Goal: Task Accomplishment & Management: Manage account settings

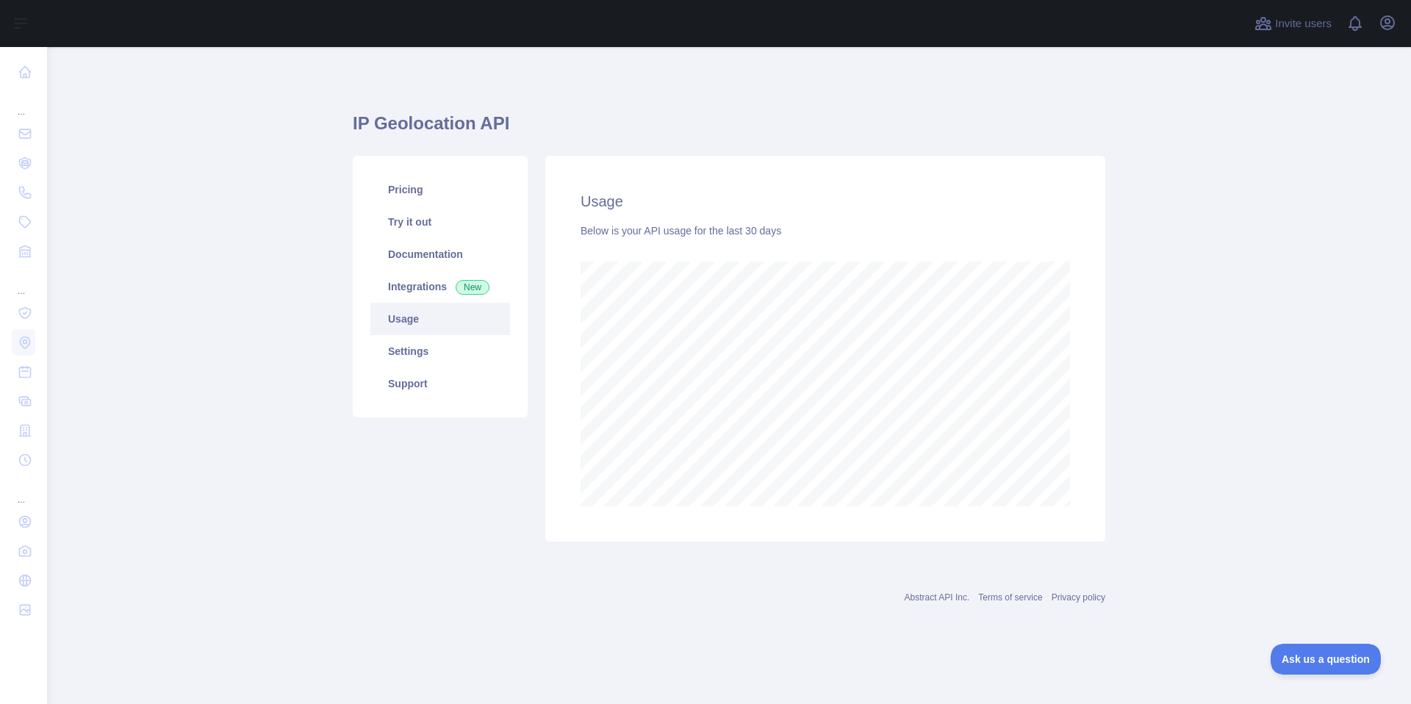
scroll to position [734143, 733448]
